Goal: Transaction & Acquisition: Purchase product/service

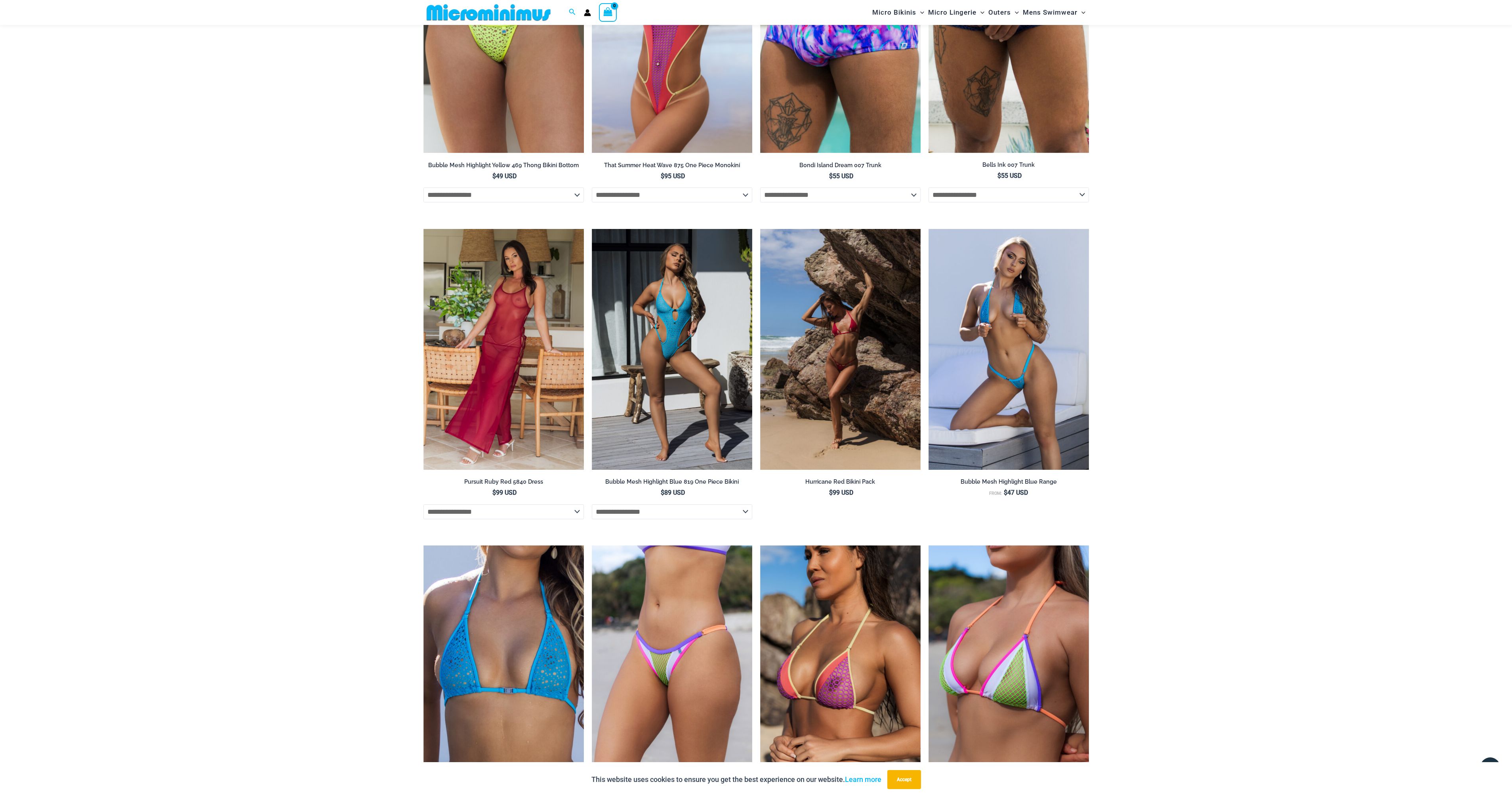
scroll to position [2211, 0]
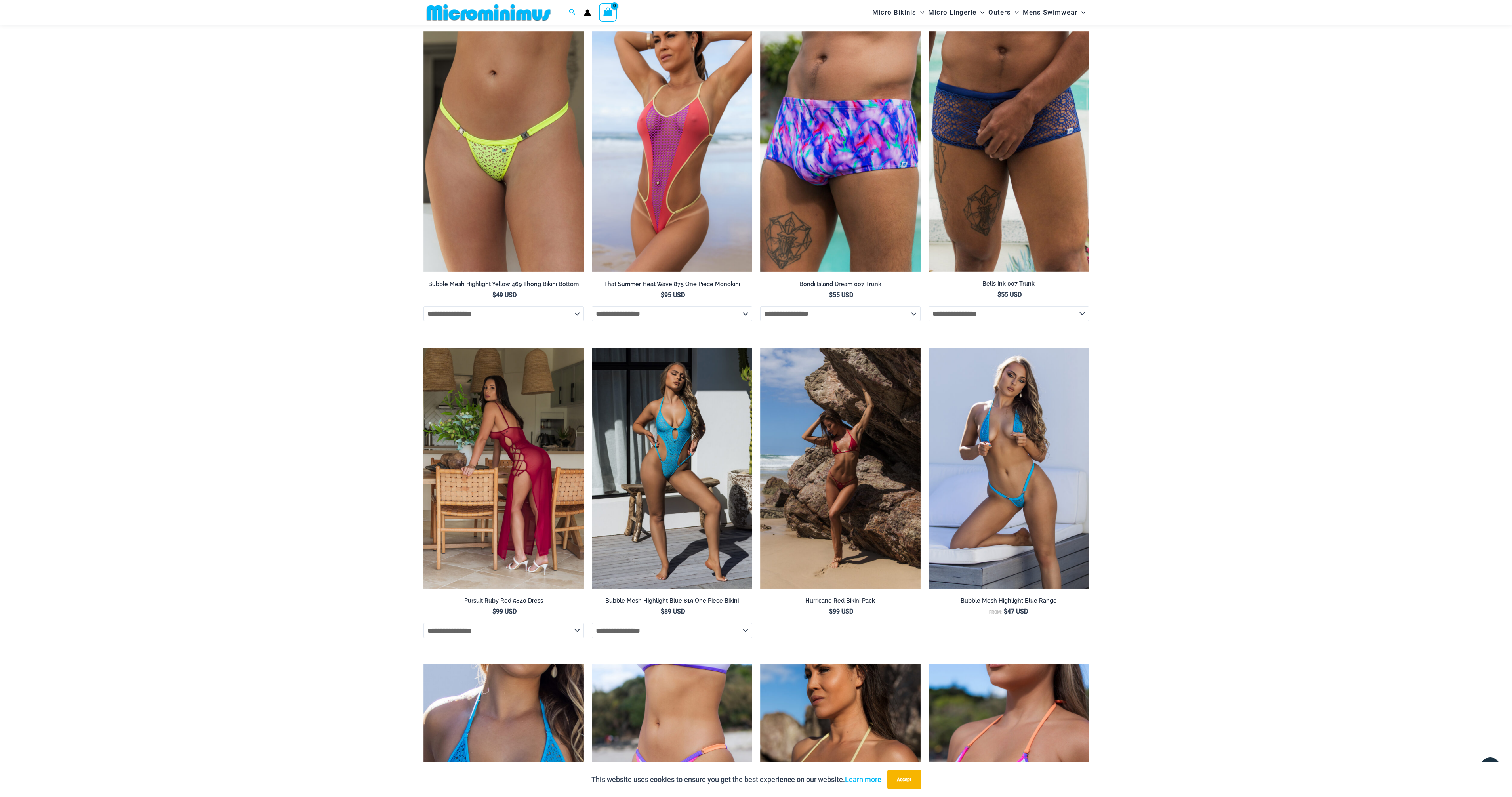
click at [473, 451] on img at bounding box center [503, 468] width 160 height 241
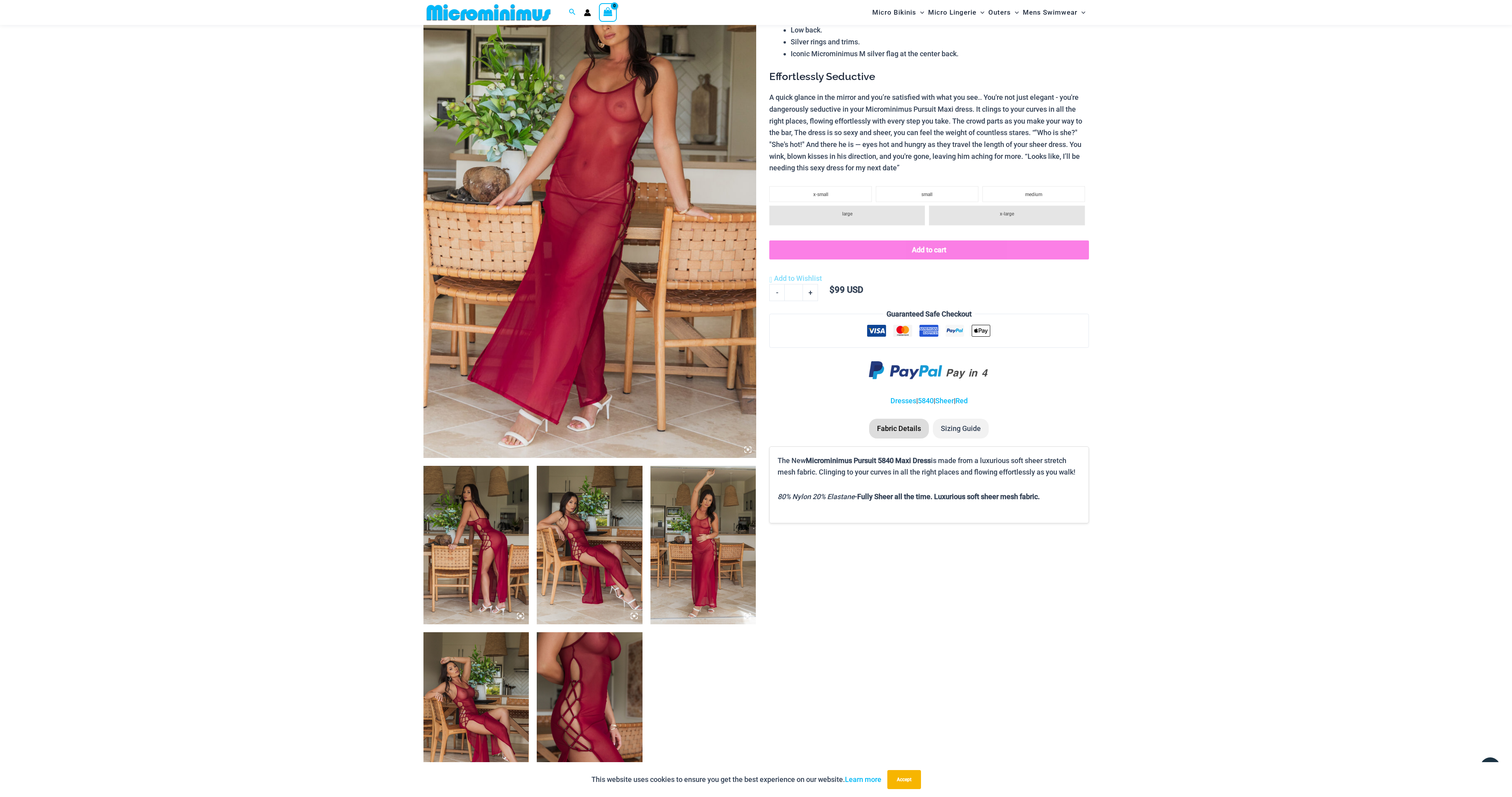
scroll to position [112, 0]
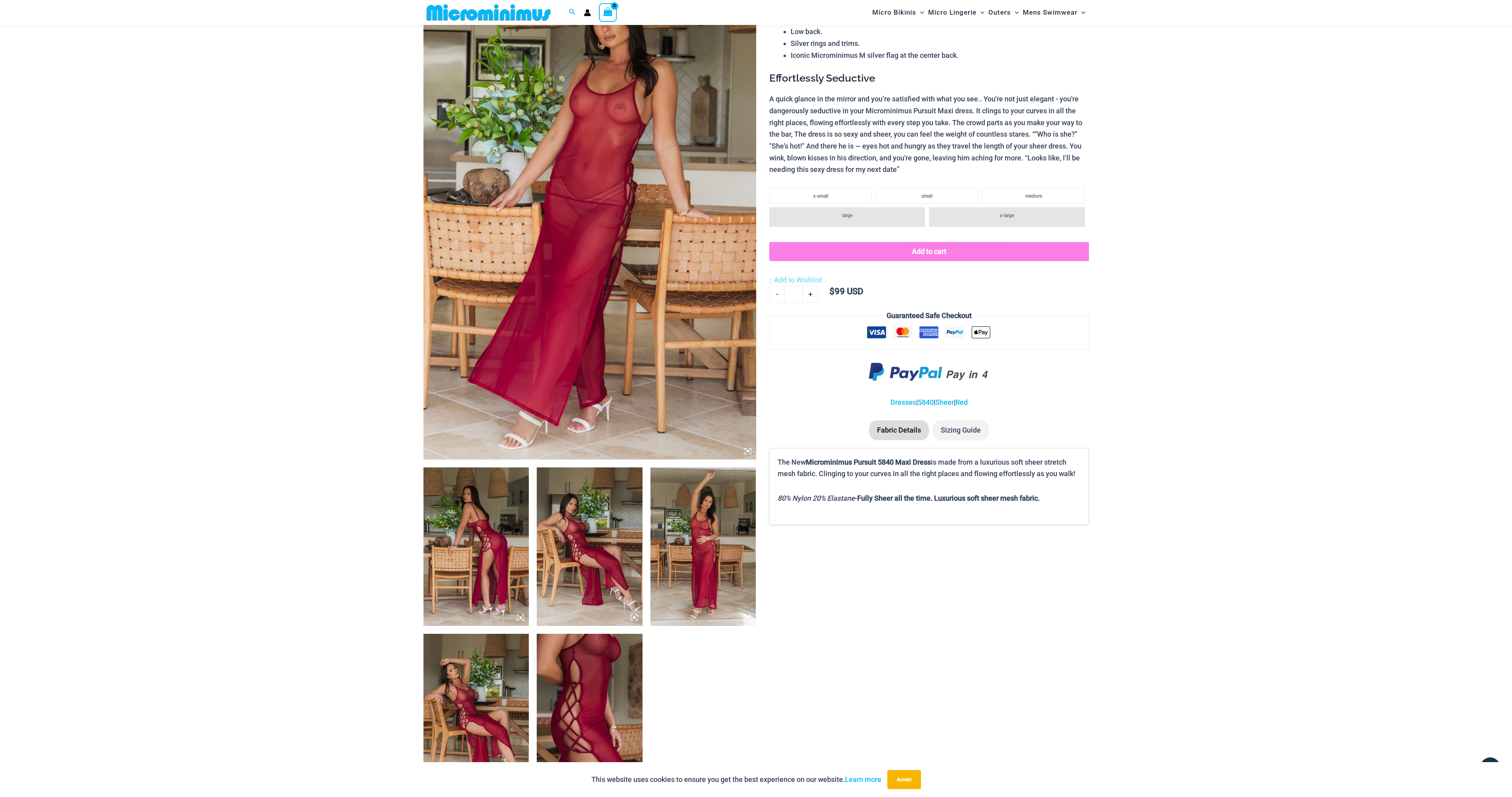
click at [559, 704] on img at bounding box center [589, 713] width 106 height 158
